Goal: Task Accomplishment & Management: Manage account settings

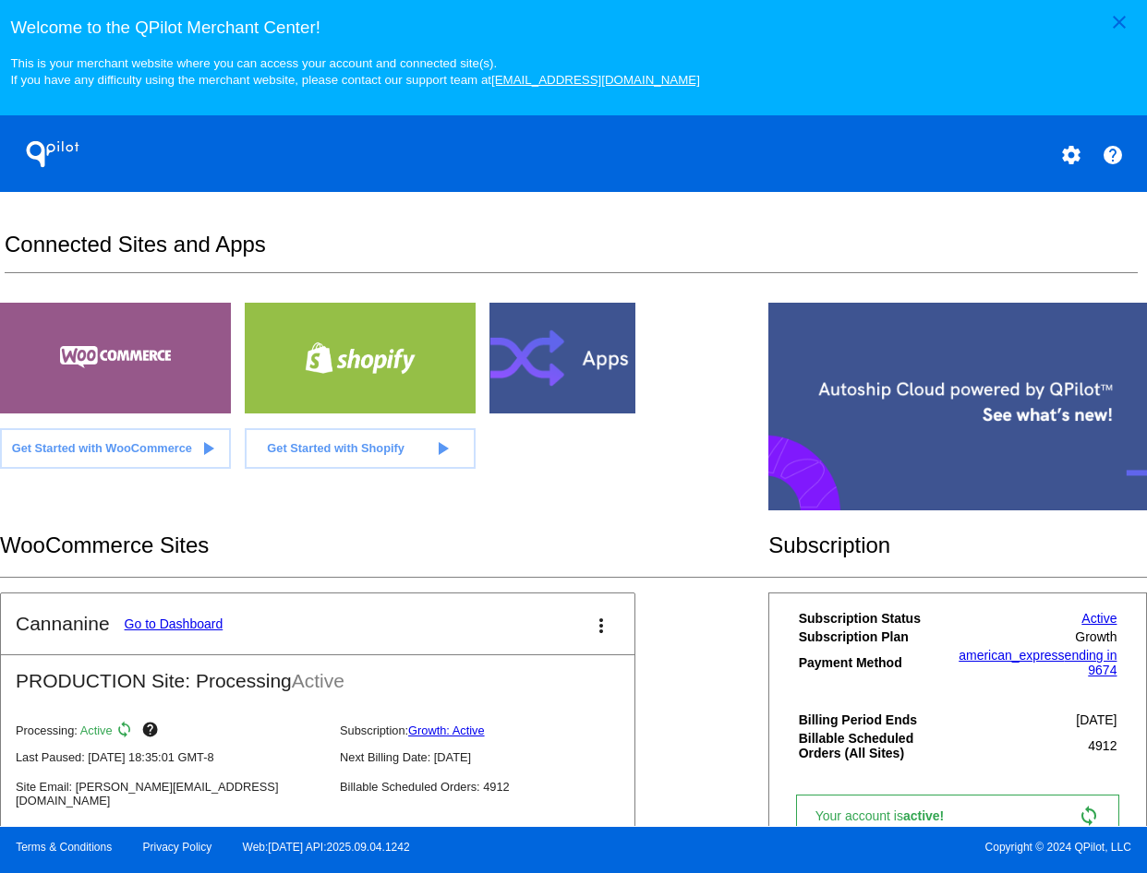
scroll to position [473, 0]
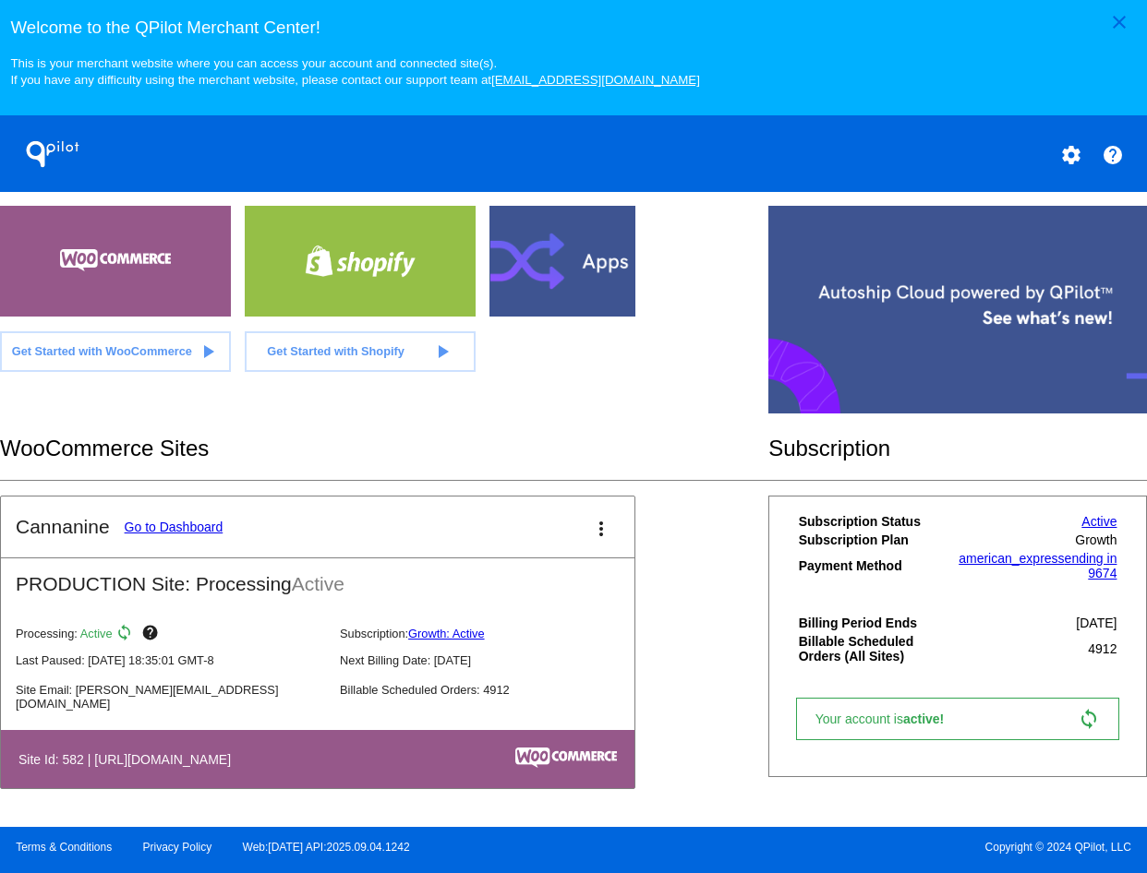
click at [174, 529] on link "Go to Dashboard" at bounding box center [174, 527] width 99 height 15
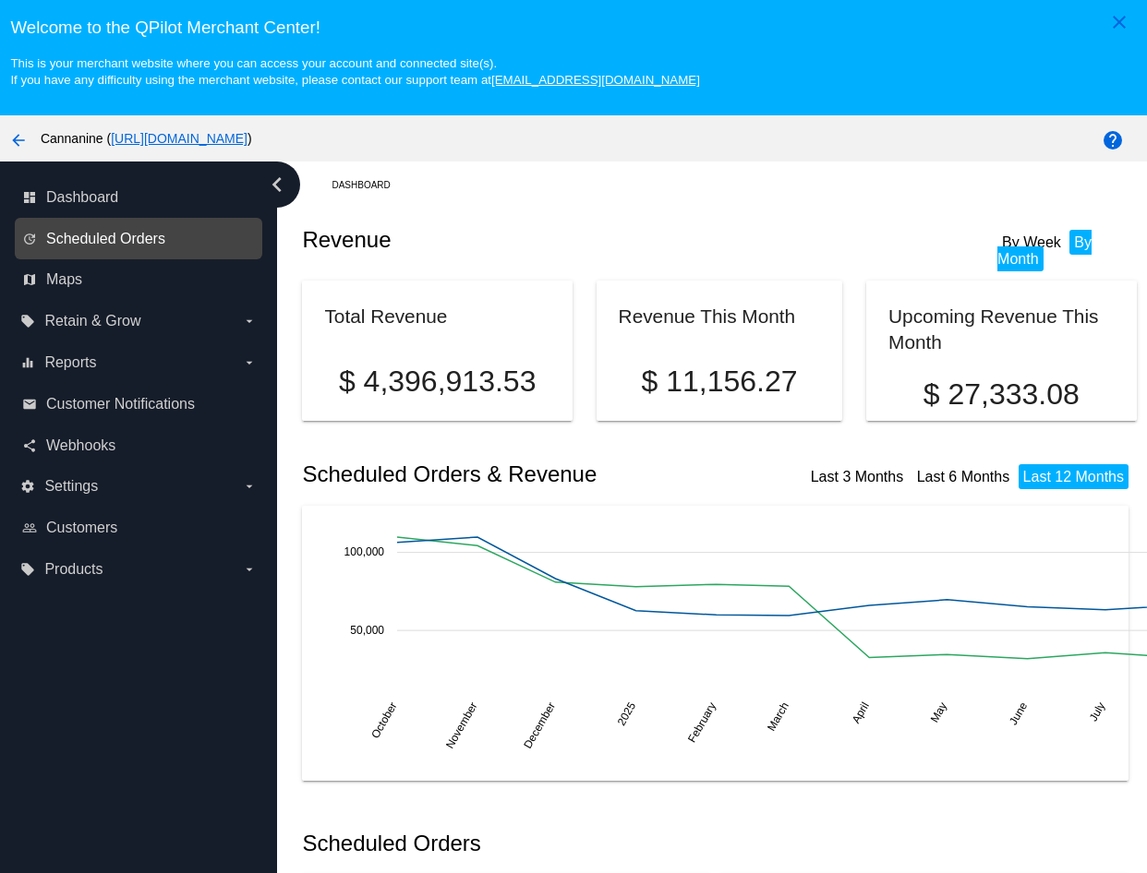
click at [146, 243] on span "Scheduled Orders" at bounding box center [105, 239] width 119 height 17
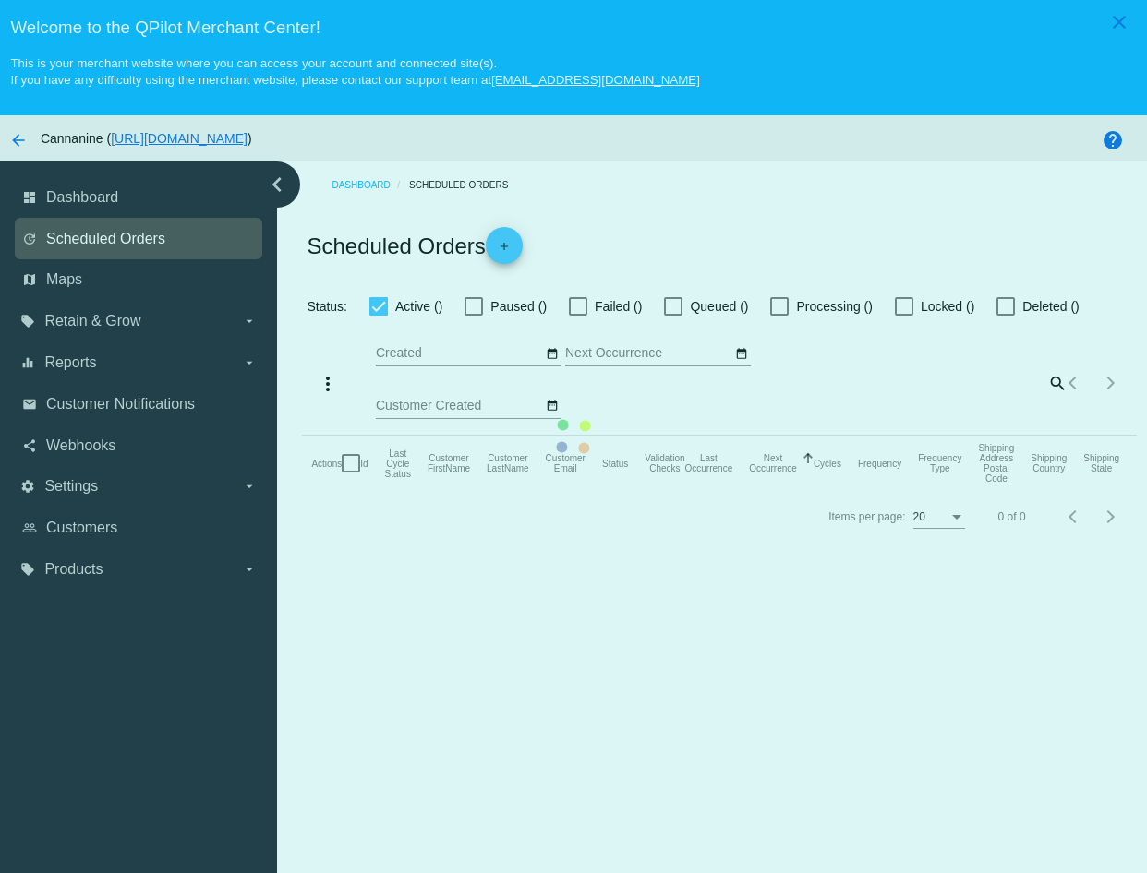
checkbox input "true"
